Goal: Transaction & Acquisition: Purchase product/service

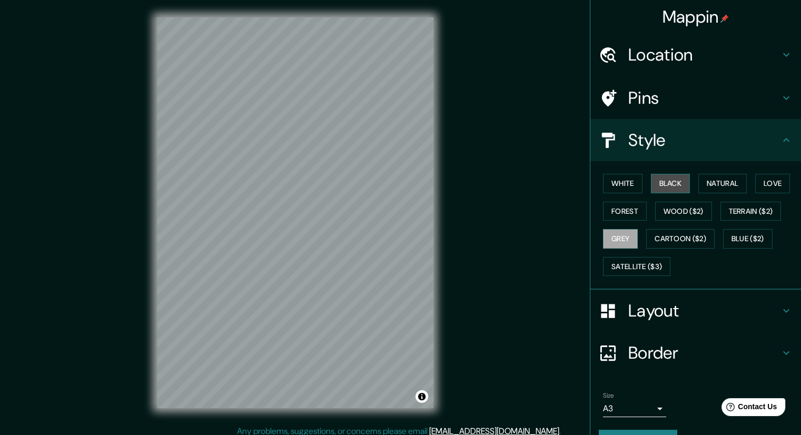
click at [661, 180] on button "Black" at bounding box center [670, 183] width 39 height 19
click at [620, 243] on button "Grey" at bounding box center [620, 238] width 35 height 19
click at [620, 219] on button "Forest" at bounding box center [625, 211] width 44 height 19
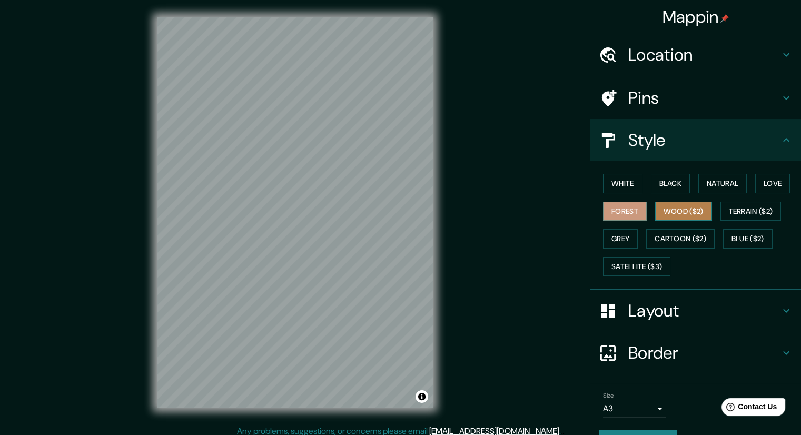
click at [657, 207] on button "Wood ($2)" at bounding box center [683, 211] width 57 height 19
click at [631, 210] on button "Forest" at bounding box center [625, 211] width 44 height 19
click at [627, 233] on button "Grey" at bounding box center [620, 238] width 35 height 19
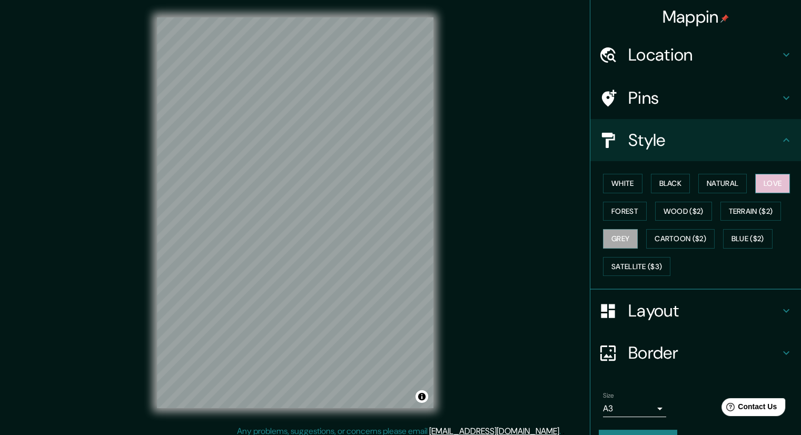
click at [763, 186] on button "Love" at bounding box center [772, 183] width 35 height 19
click at [733, 184] on button "Natural" at bounding box center [722, 183] width 48 height 19
click at [676, 184] on button "Black" at bounding box center [670, 183] width 39 height 19
click at [629, 186] on button "White" at bounding box center [622, 183] width 39 height 19
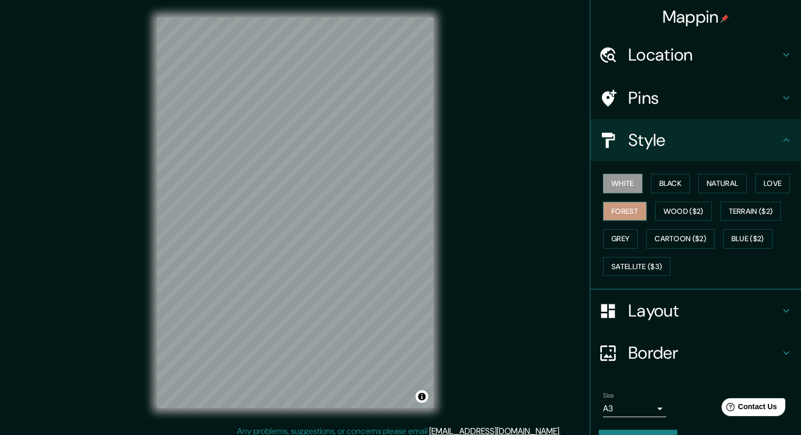
click at [608, 211] on button "Forest" at bounding box center [625, 211] width 44 height 19
click at [621, 230] on button "Grey" at bounding box center [620, 238] width 35 height 19
